Goal: Task Accomplishment & Management: Use online tool/utility

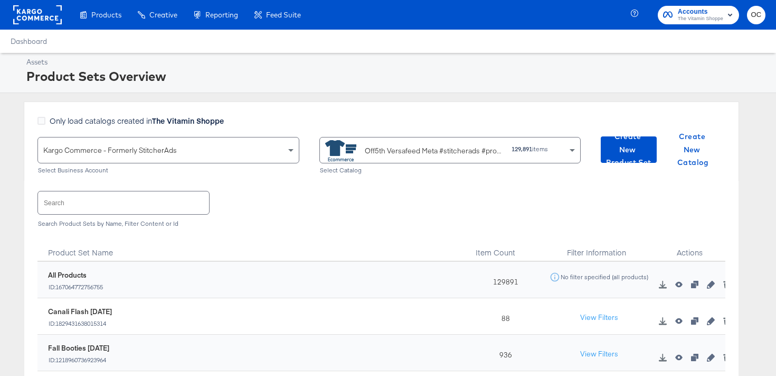
scroll to position [8, 0]
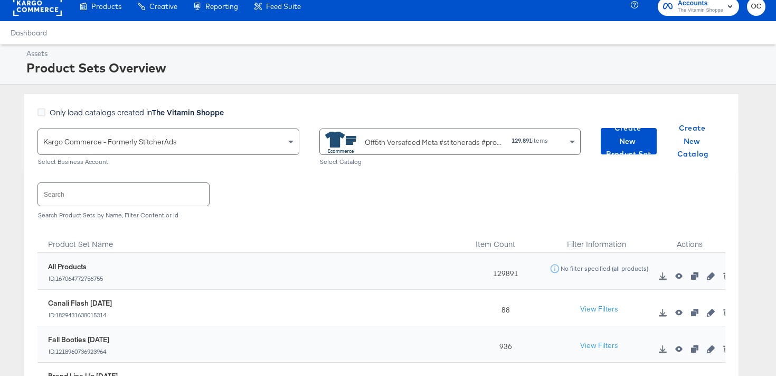
click at [109, 197] on input "text" at bounding box center [123, 194] width 171 height 23
type input "l"
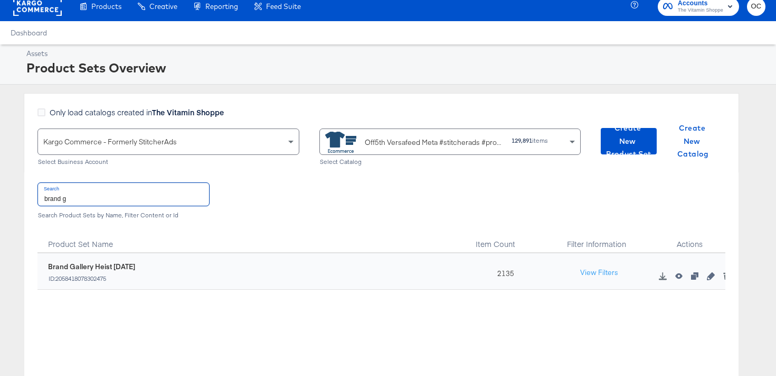
type input "brand g"
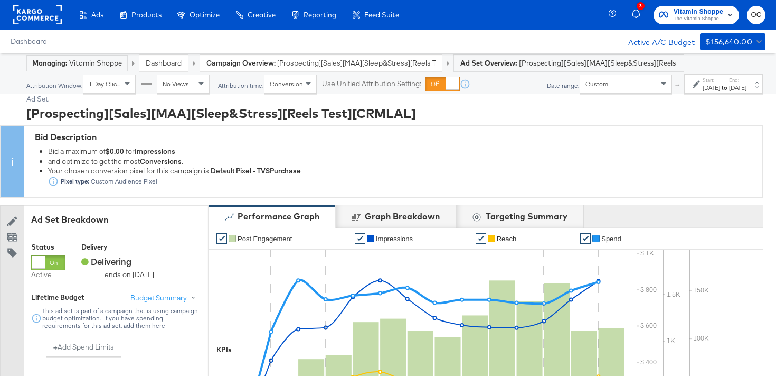
click at [180, 64] on link "Dashboard" at bounding box center [164, 63] width 36 height 10
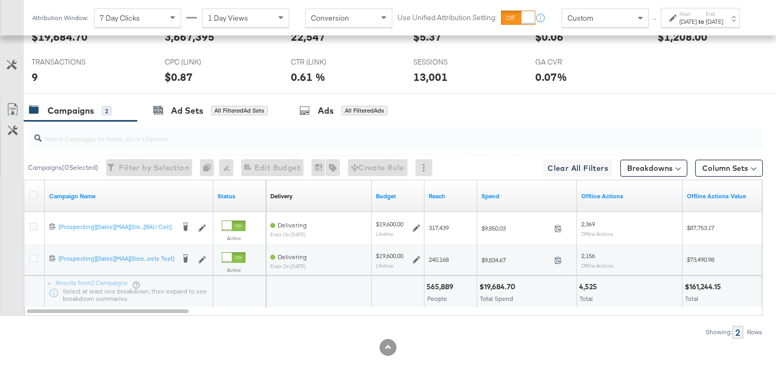
scroll to position [480, 0]
click at [680, 26] on div "Sep 30th 2025" at bounding box center [688, 21] width 17 height 8
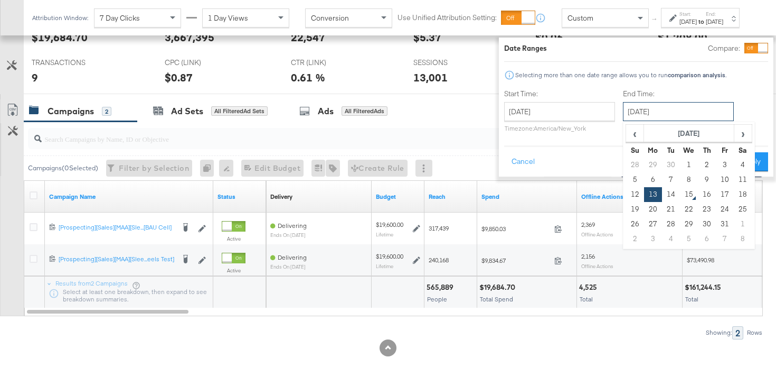
click at [651, 111] on input "October 13th 2025" at bounding box center [678, 111] width 111 height 19
click at [662, 191] on td "14" at bounding box center [671, 194] width 18 height 15
type input "October 14th 2025"
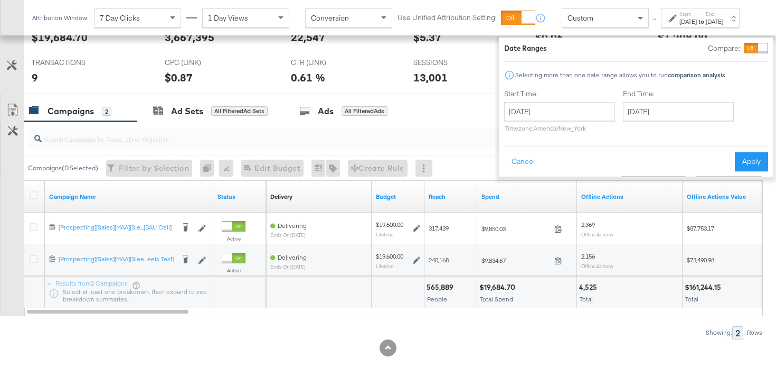
click at [734, 173] on div "Date Ranges Compare: Selecting more than one date range allows you to run compa…" at bounding box center [636, 106] width 275 height 139
click at [735, 160] on button "Apply" at bounding box center [751, 161] width 33 height 19
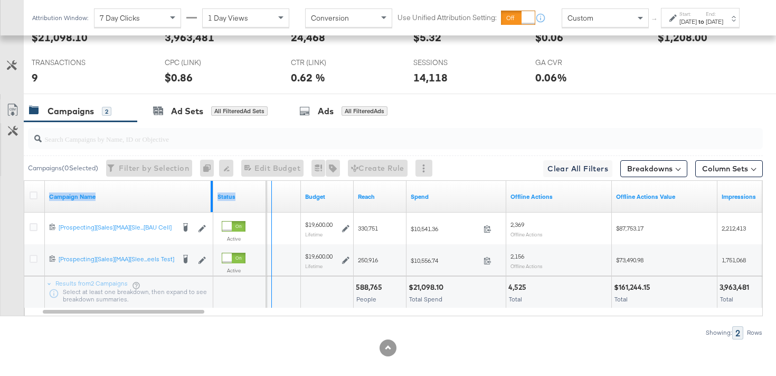
drag, startPoint x: 211, startPoint y: 189, endPoint x: 274, endPoint y: 189, distance: 62.3
click at [24, 181] on div "Campaign Name Status Delivery Sorting Unavailable Budget Reach Spend Offline Ac…" at bounding box center [24, 181] width 0 height 0
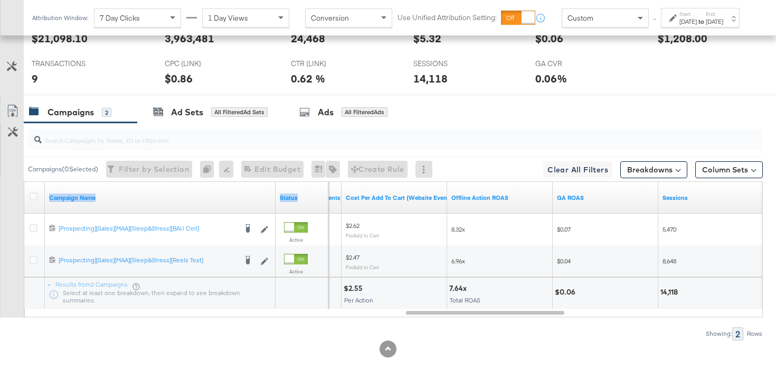
scroll to position [479, 0]
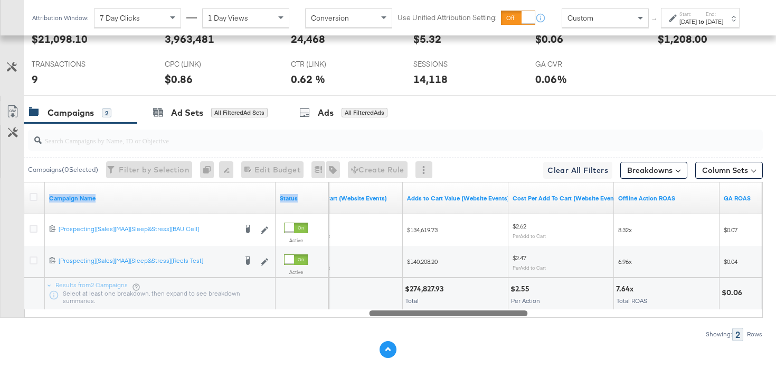
drag, startPoint x: 503, startPoint y: 311, endPoint x: 394, endPoint y: 344, distance: 113.6
click at [394, 344] on div "KPIs Performance & KPIs Customize KPIs ✔ Clicks (Link) ✔ Transactions ✔ CTR (Li…" at bounding box center [388, 75] width 776 height 622
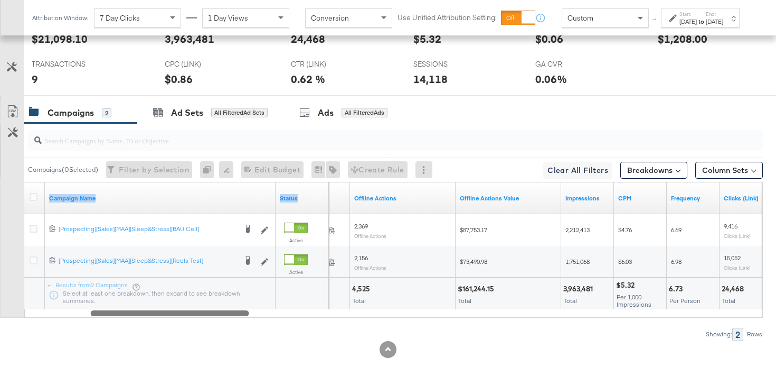
drag, startPoint x: 386, startPoint y: 313, endPoint x: 114, endPoint y: 421, distance: 292.8
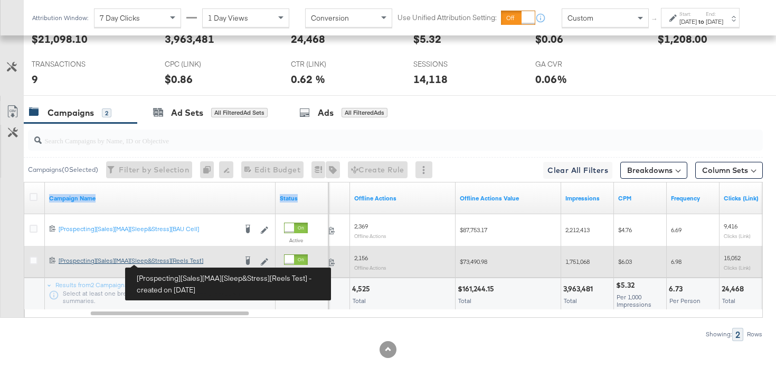
click at [165, 262] on div "[Prospecting][Sales][MAA][Sleep&Stress][Reels Test] [Prospecting][Sales][MAA][S…" at bounding box center [148, 260] width 178 height 8
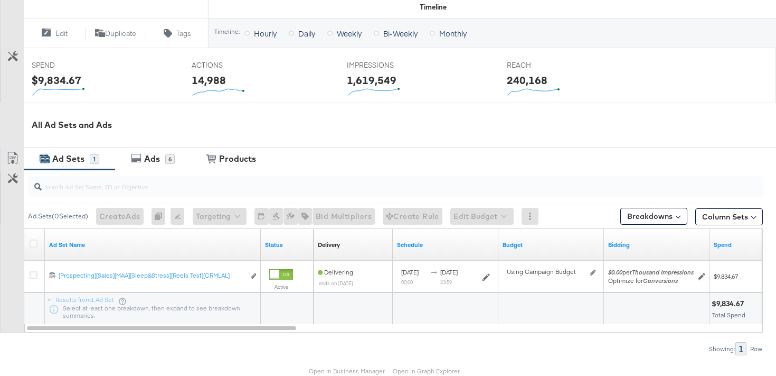
scroll to position [421, 0]
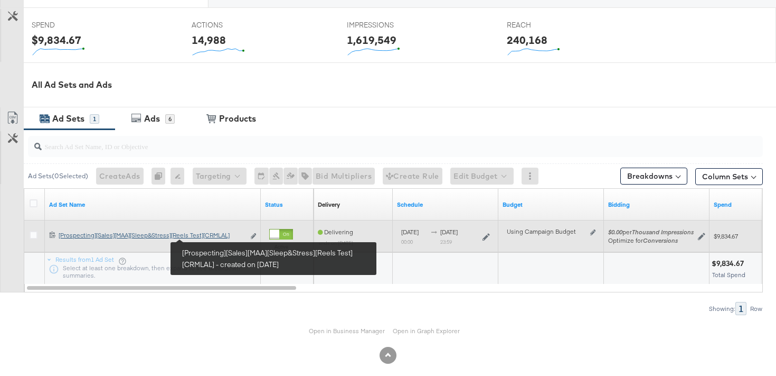
click at [210, 237] on div "[Prospecting][Sales][MAA][Sleep&Stress][Reels Test][CRMLAL] [Prospecting][Sales…" at bounding box center [152, 235] width 186 height 8
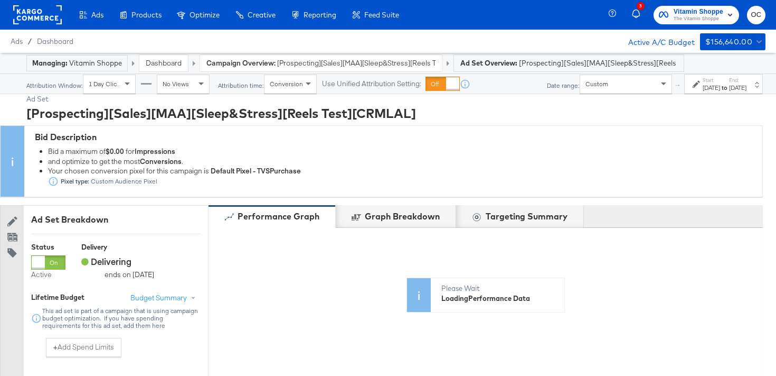
click at [731, 82] on label "End:" at bounding box center [737, 80] width 17 height 7
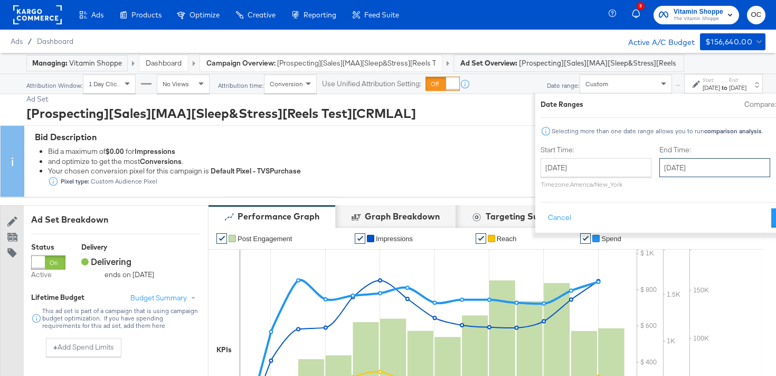
click at [669, 159] on input "October 13th 2025" at bounding box center [715, 167] width 111 height 19
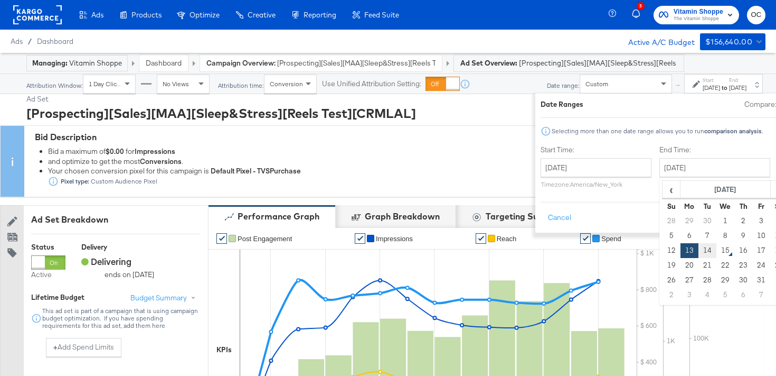
click at [699, 248] on td "14" at bounding box center [708, 250] width 18 height 15
type input "October 14th 2025"
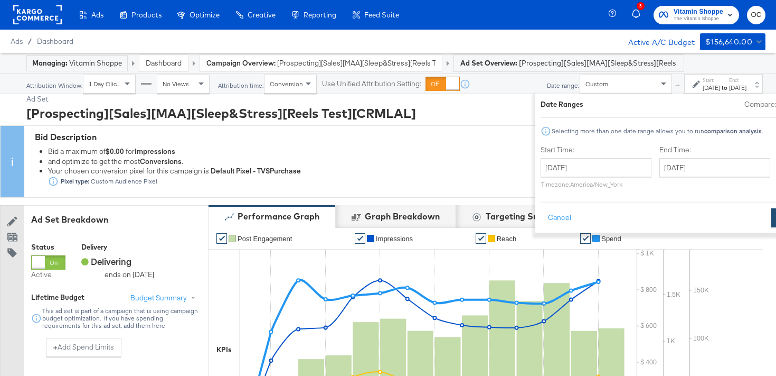
click at [772, 209] on button "Apply" at bounding box center [788, 217] width 33 height 19
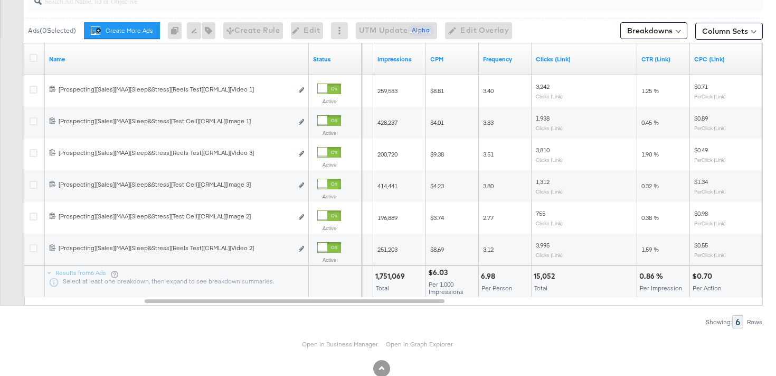
scroll to position [626, 0]
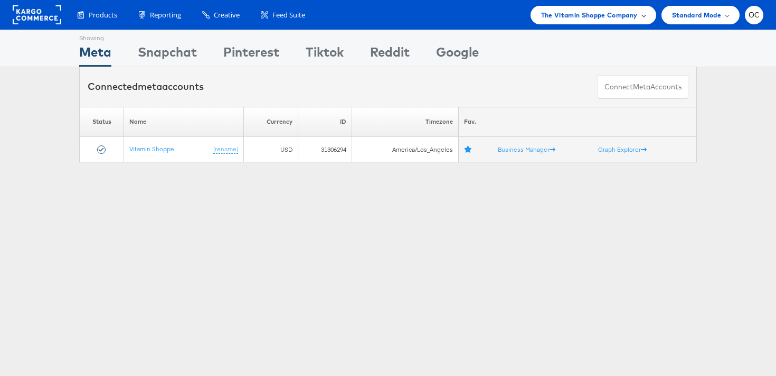
click at [595, 19] on span "The Vitamin Shoppe Company" at bounding box center [589, 15] width 97 height 11
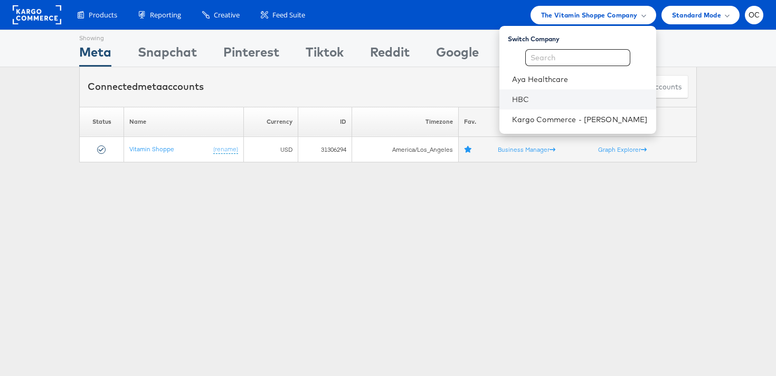
click at [552, 90] on li "HBC" at bounding box center [578, 99] width 157 height 20
click at [534, 105] on li "HBC" at bounding box center [578, 99] width 157 height 20
click at [549, 99] on link "HBC" at bounding box center [580, 99] width 136 height 11
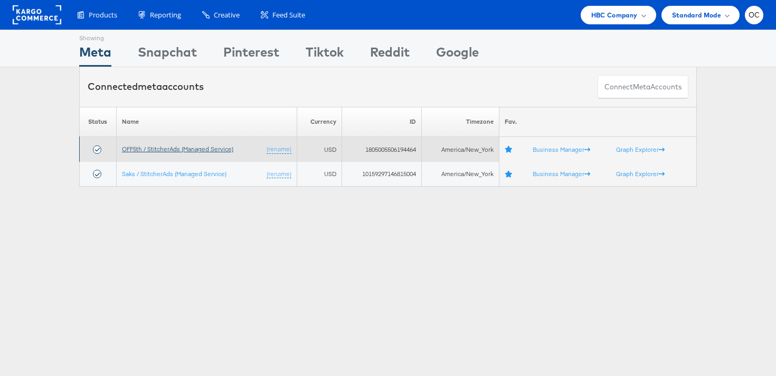
click at [143, 146] on link "OFF5th / StitcherAds (Managed Service)" at bounding box center [177, 149] width 111 height 8
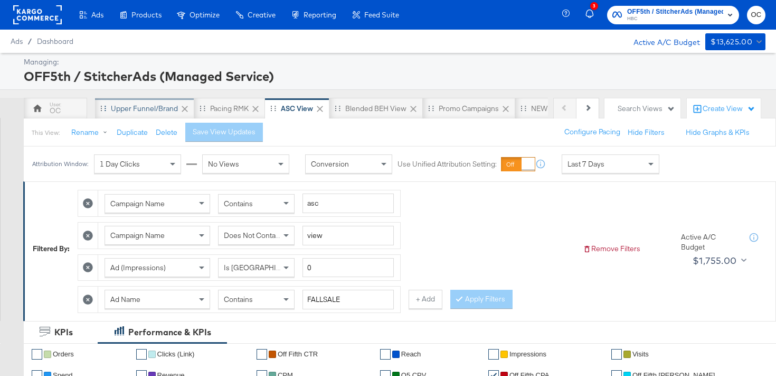
click at [132, 112] on div "Upper Funnel/Brand" at bounding box center [144, 109] width 67 height 10
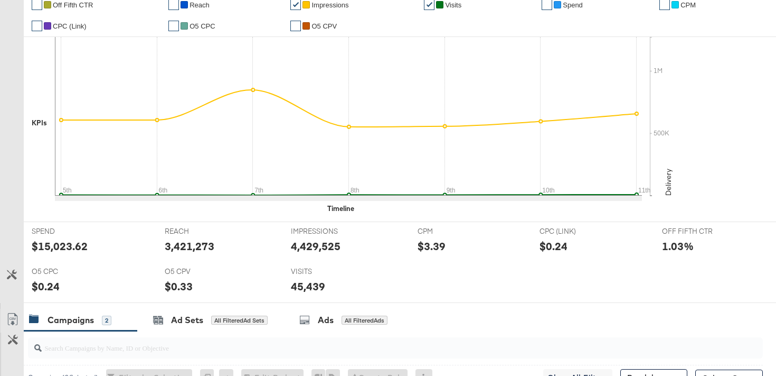
scroll to position [503, 0]
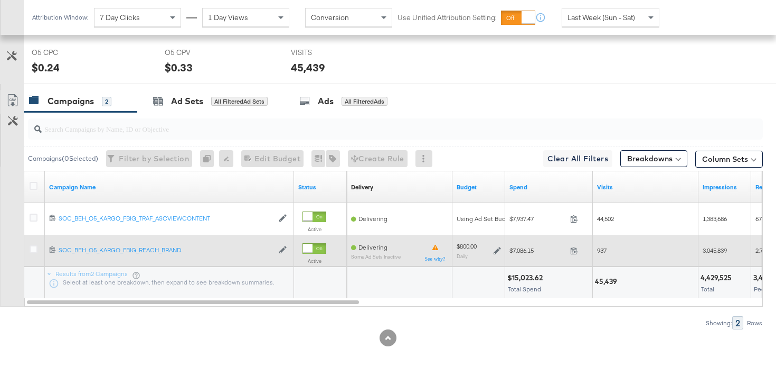
click at [499, 250] on icon at bounding box center [497, 250] width 7 height 7
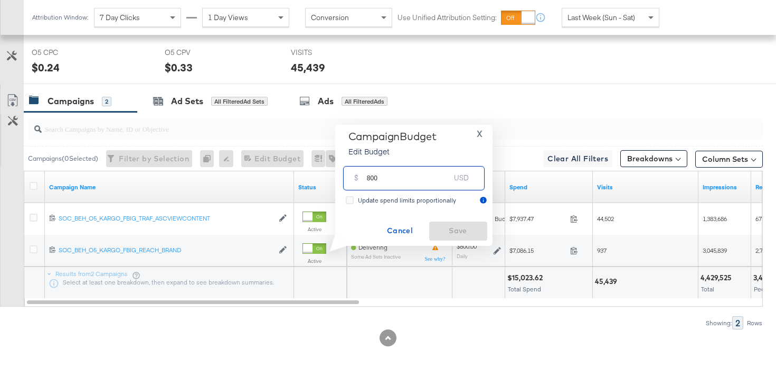
drag, startPoint x: 373, startPoint y: 181, endPoint x: 364, endPoint y: 181, distance: 9.0
click at [364, 181] on div "$ 800 USD" at bounding box center [414, 178] width 142 height 24
type input "675"
click at [460, 229] on span "Save" at bounding box center [459, 230] width 50 height 13
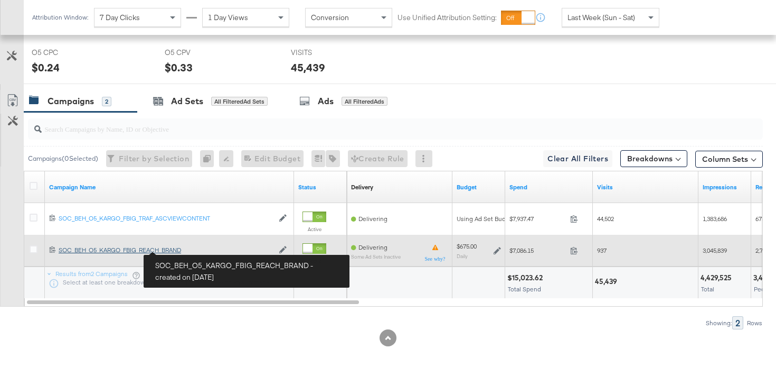
click at [182, 250] on div "SOC_BEH_O5_KARGO_FBIG_REACH_BRAND SOC_BEH_O5_KARGO_FBIG_REACH_BRAND" at bounding box center [166, 250] width 215 height 8
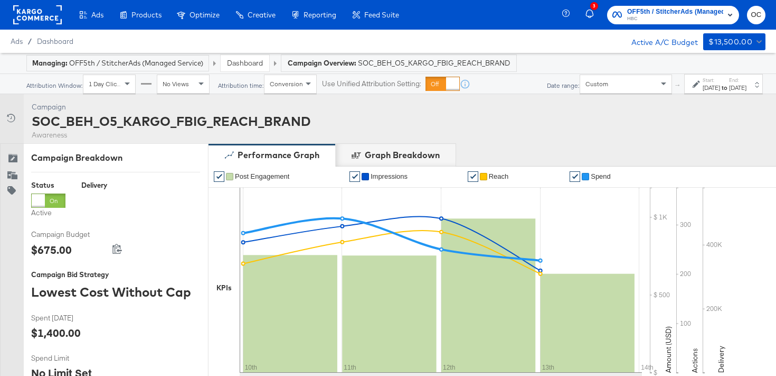
click at [703, 77] on label "Start:" at bounding box center [711, 80] width 17 height 7
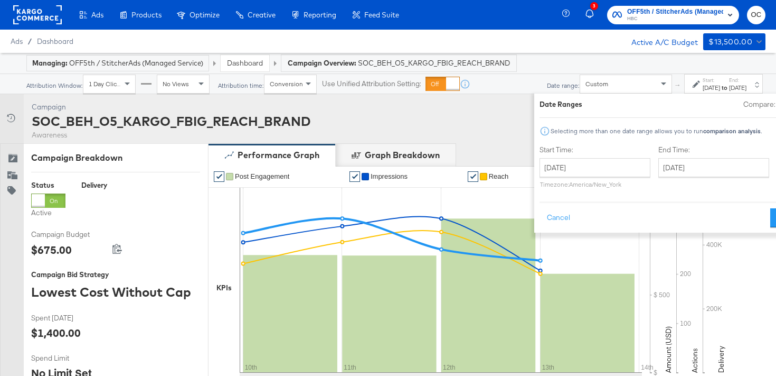
click at [560, 179] on div "October 10th 2025 ‹ October 2025 › Su Mo Tu We Th Fr Sa 28 29 30 1 2 3 4 5 6 7 …" at bounding box center [595, 173] width 111 height 30
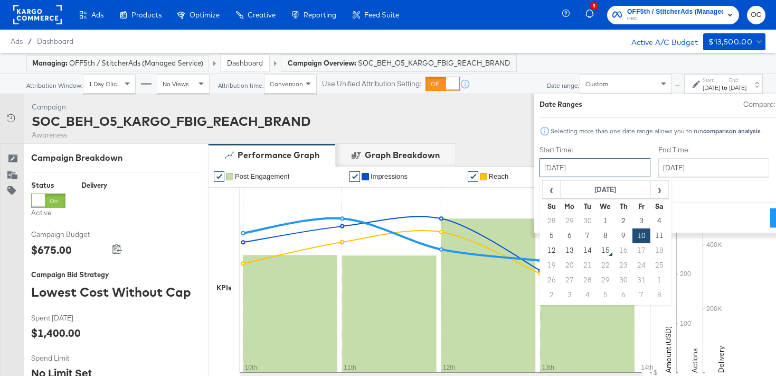
click at [565, 172] on input "October 10th 2025" at bounding box center [595, 167] width 111 height 19
click at [543, 191] on span "‹" at bounding box center [551, 189] width 16 height 16
click at [597, 261] on td "24" at bounding box center [606, 265] width 18 height 15
type input "September 24th 2025"
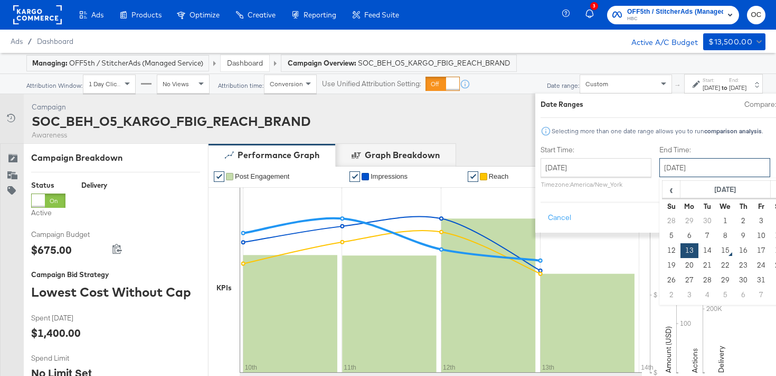
click at [666, 164] on input "October 13th 2025" at bounding box center [715, 167] width 111 height 19
click at [699, 250] on td "14" at bounding box center [708, 250] width 18 height 15
type input "October 14th 2025"
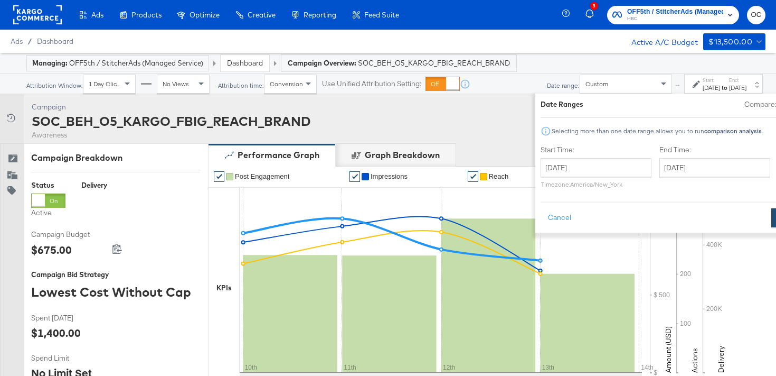
click at [772, 222] on button "Apply" at bounding box center [788, 217] width 33 height 19
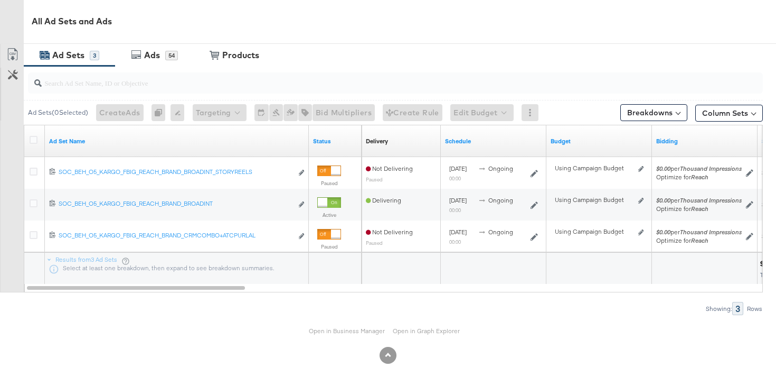
scroll to position [496, 0]
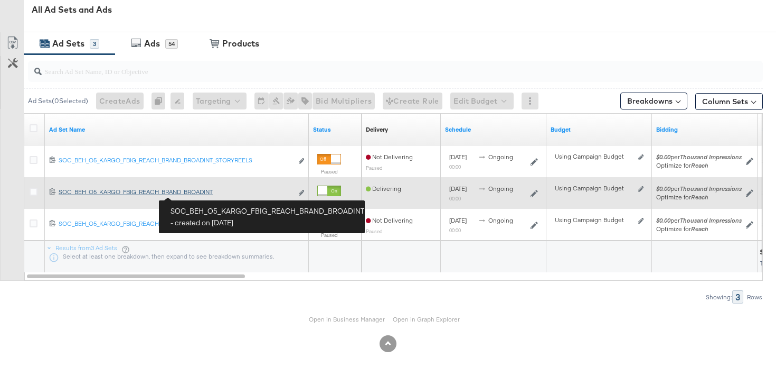
click at [199, 195] on link "SOC_BEH_O5_KARGO_FBIG_REACH_BRAND_BROADINT SOC_BEH_O5_KARGO_FBIG_REACH_BRAND_BR…" at bounding box center [176, 192] width 234 height 11
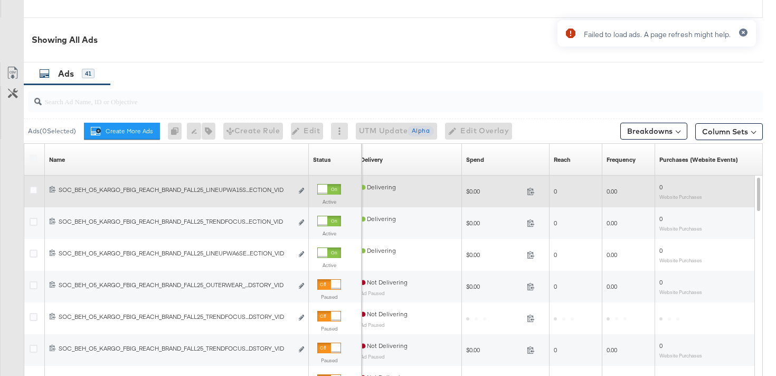
scroll to position [491, 0]
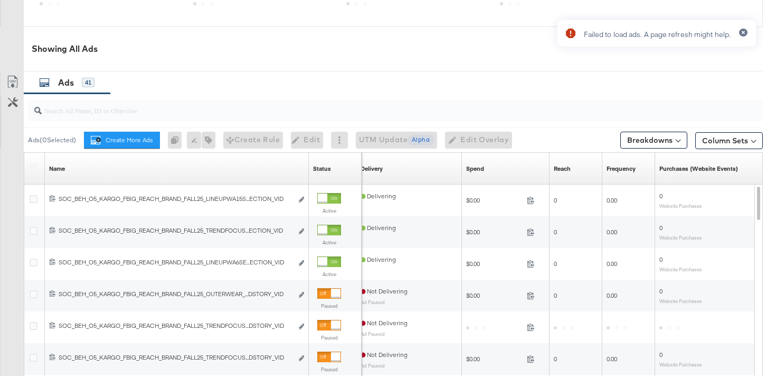
click at [257, 110] on input "search" at bounding box center [370, 106] width 656 height 21
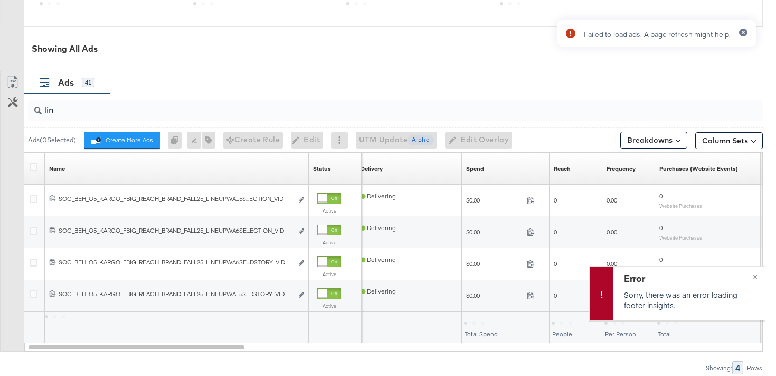
click at [211, 112] on input "lin" at bounding box center [370, 106] width 656 height 21
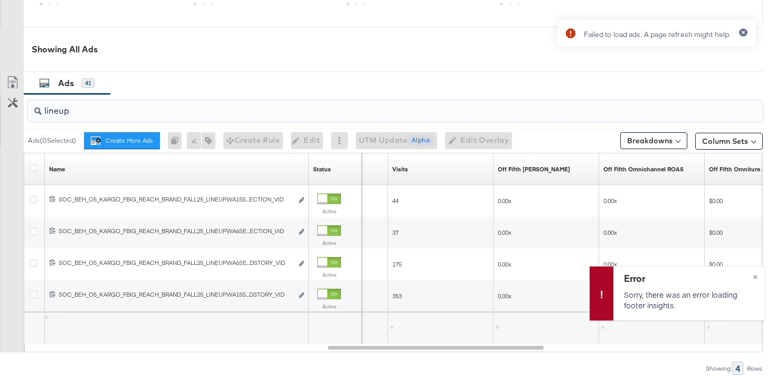
type input "lineup"
click at [754, 276] on div "Failed to load ads. A page refresh might help." at bounding box center [657, 169] width 220 height 318
click at [757, 276] on div "Failed to load ads. A page refresh might help." at bounding box center [657, 169] width 220 height 318
click at [754, 276] on div "Failed to load ads. A page refresh might help." at bounding box center [657, 169] width 220 height 318
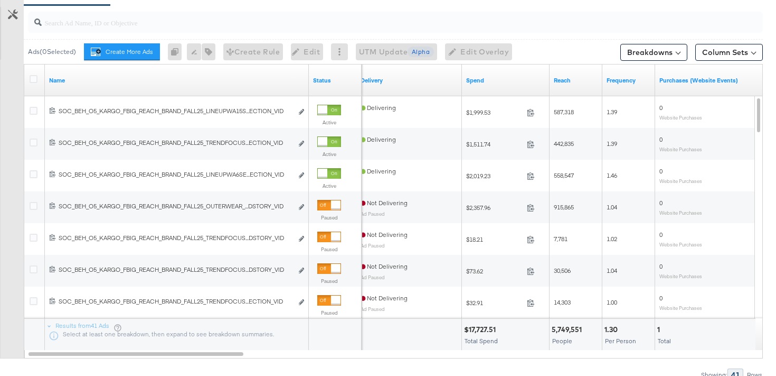
scroll to position [551, 0]
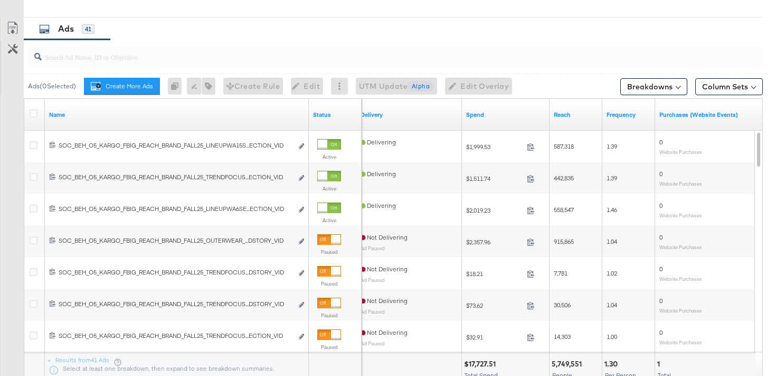
click at [330, 63] on div at bounding box center [395, 56] width 735 height 21
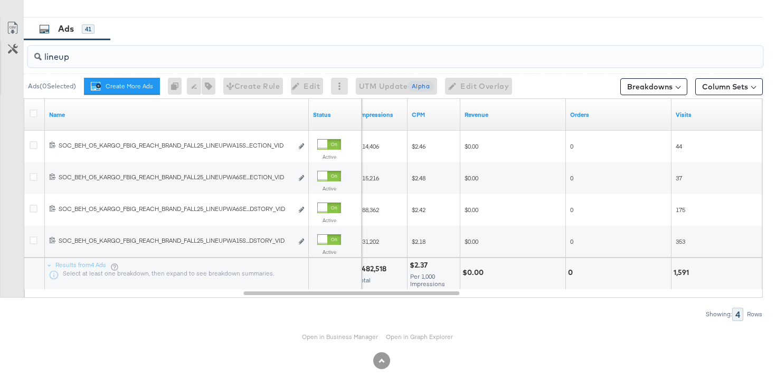
drag, startPoint x: 133, startPoint y: 61, endPoint x: 39, endPoint y: 52, distance: 94.4
click at [39, 52] on div "lineup" at bounding box center [395, 56] width 735 height 21
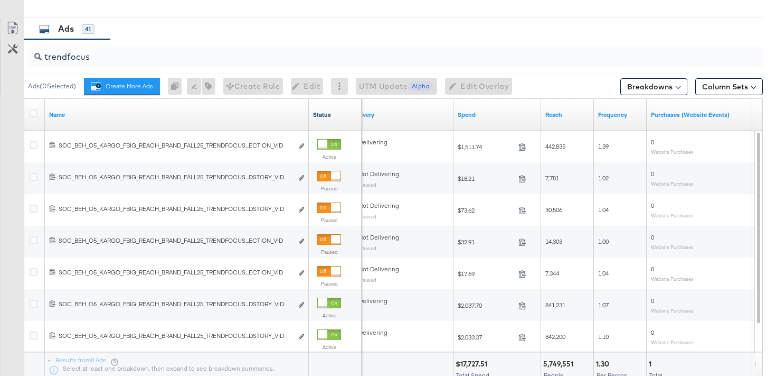
click at [326, 117] on link "Status" at bounding box center [335, 114] width 44 height 8
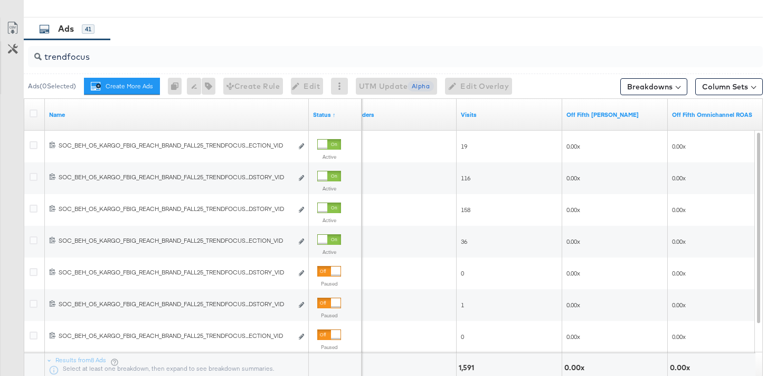
click at [257, 55] on input "trendfocus" at bounding box center [370, 52] width 656 height 21
paste input "SOC_BEH_O5_KARGO_FBIG_REACH_BRAND_FALL25_TRENDFOCUSMS15SEC_TEST_NEWSFEEDSTORY_V…"
type input "SOC_BEH_O5_KARGO_FBIG_REACH_BRAND_FALL25_TRENDFOCUSMS15SEC_TEST_NEWSFEEDSTORY_V…"
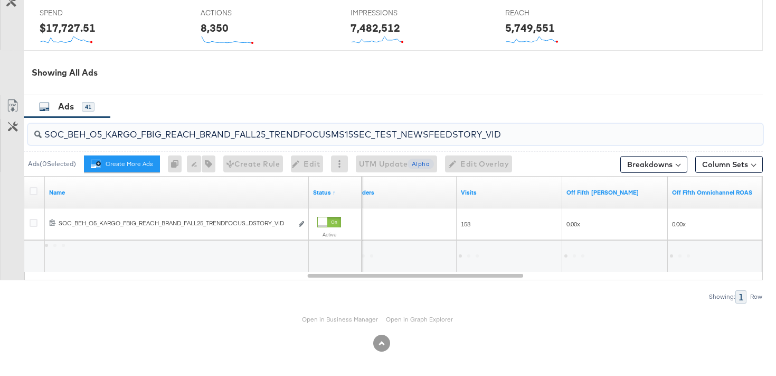
scroll to position [473, 0]
click at [317, 129] on input "SOC_BEH_O5_KARGO_FBIG_REACH_BRAND_FALL25_TRENDFOCUSMS15SEC_TEST_NEWSFEEDSTORY_V…" at bounding box center [370, 130] width 656 height 21
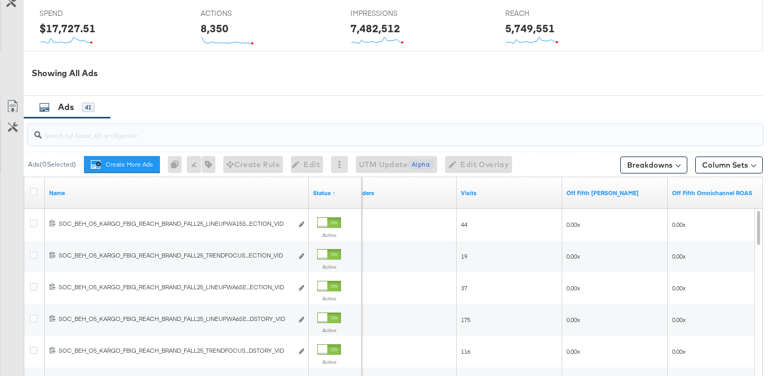
scroll to position [551, 0]
